Goal: Task Accomplishment & Management: Manage account settings

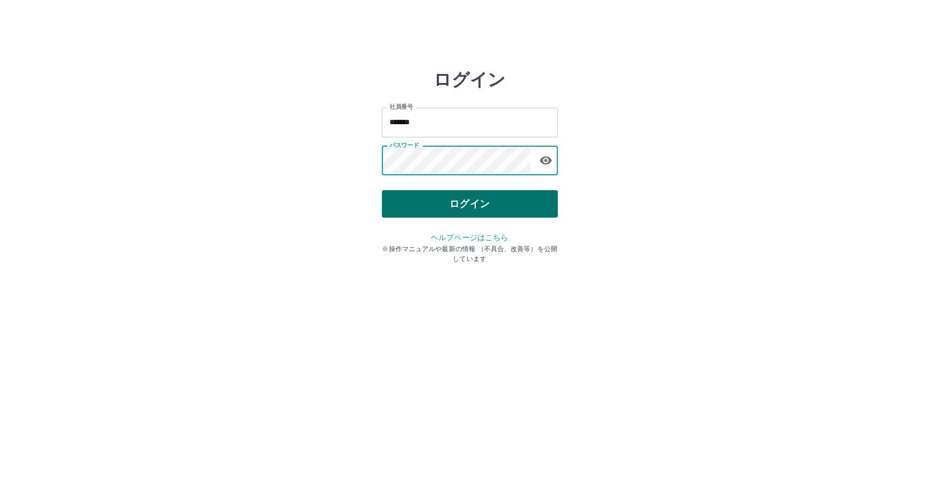
click at [440, 199] on button "ログイン" at bounding box center [470, 203] width 176 height 27
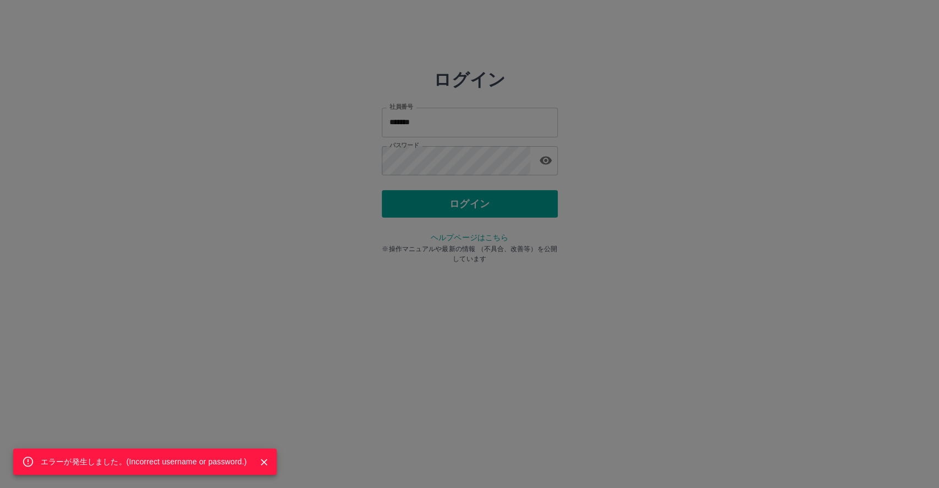
click at [459, 148] on div "エラーが発生しました。( Incorrect username or password. )" at bounding box center [469, 244] width 939 height 488
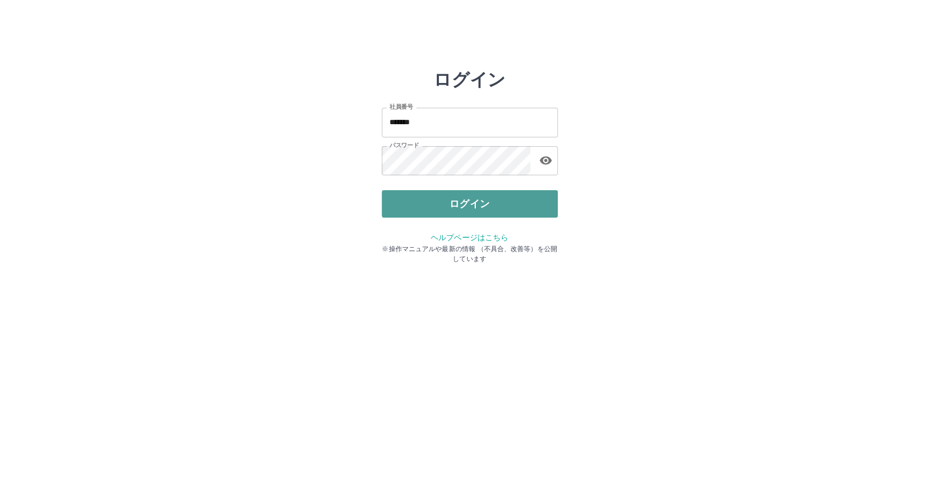
click at [451, 205] on button "ログイン" at bounding box center [470, 203] width 176 height 27
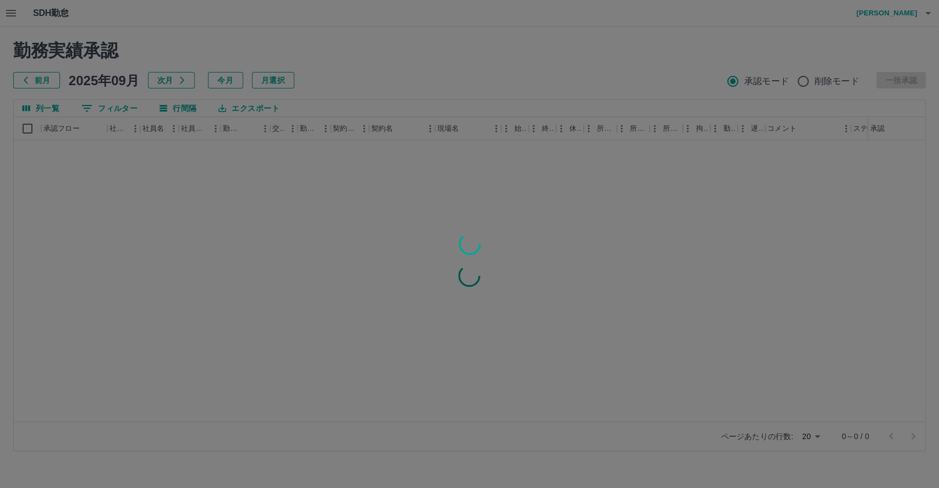
click at [11, 12] on div at bounding box center [469, 244] width 939 height 488
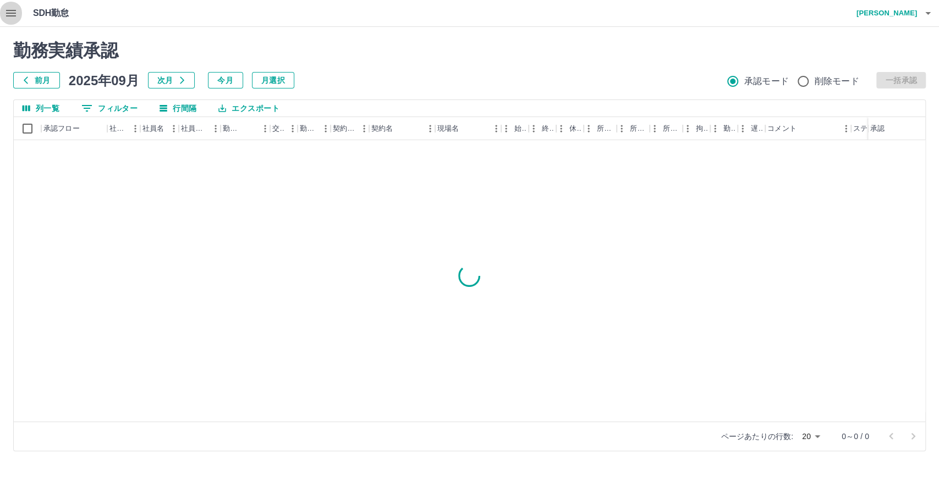
click at [11, 14] on icon "button" at bounding box center [10, 13] width 13 height 13
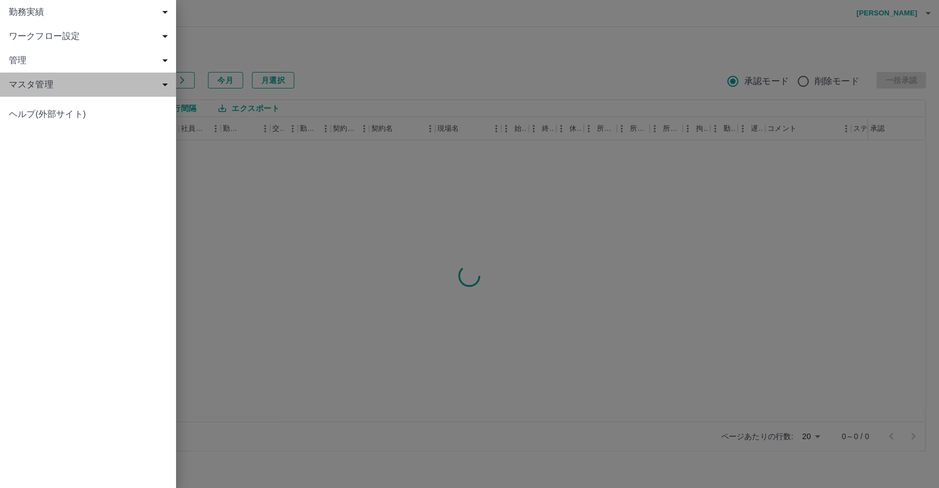
click at [32, 86] on span "マスタ管理" at bounding box center [90, 84] width 163 height 13
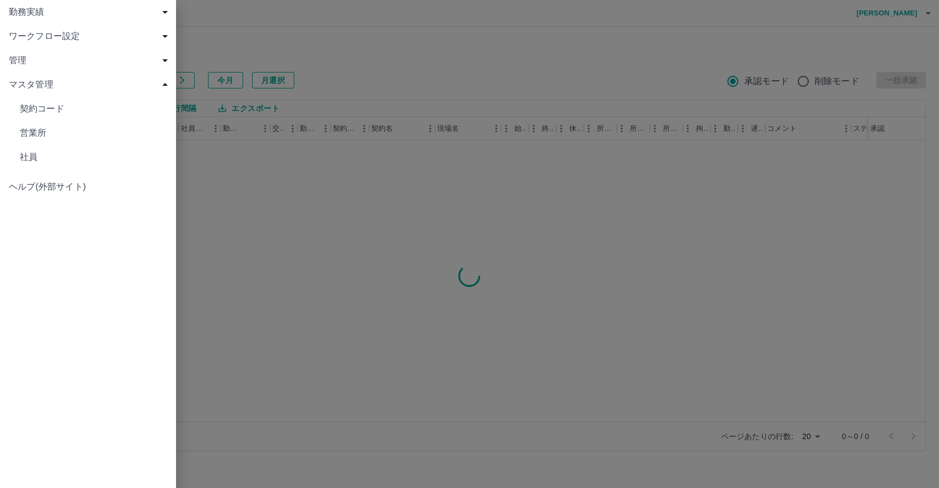
click at [40, 153] on span "社員" at bounding box center [93, 157] width 147 height 13
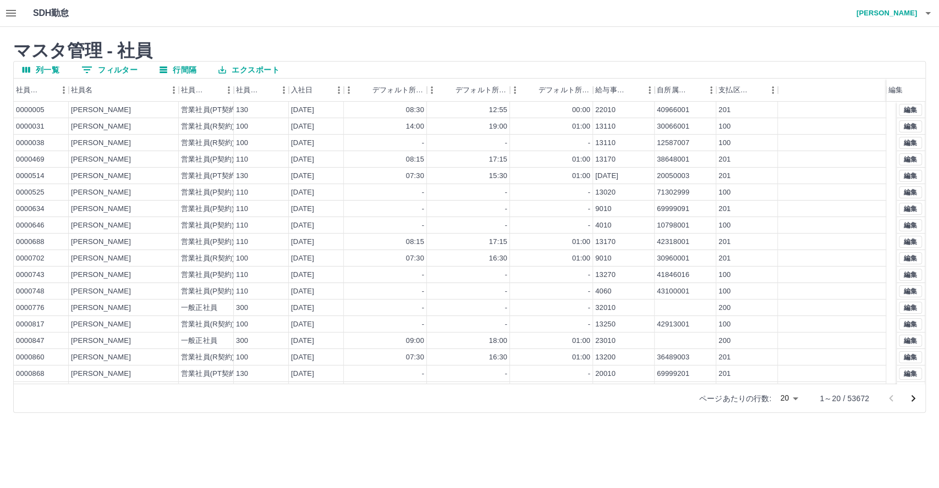
click at [123, 68] on button "0 フィルター" at bounding box center [110, 70] width 74 height 16
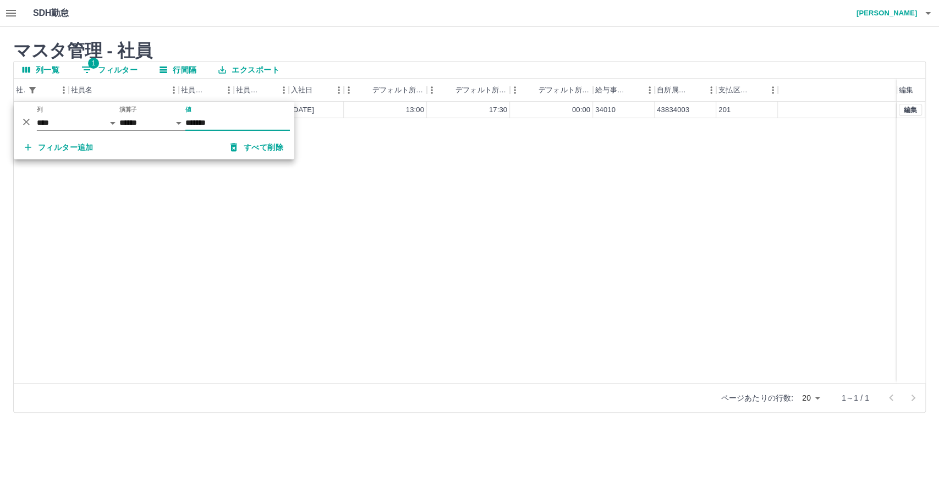
type input "*******"
click at [316, 43] on h2 "マスタ管理 - 社員" at bounding box center [469, 50] width 912 height 21
